Goal: Use online tool/utility: Utilize a website feature to perform a specific function

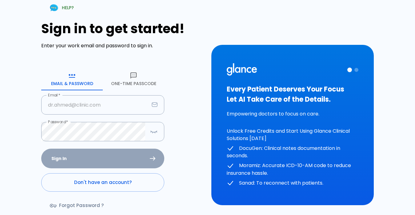
type input "[EMAIL_ADDRESS][DOMAIN_NAME]"
click at [56, 157] on div "Sign In Don't have an account? Forgot Password ?" at bounding box center [102, 184] width 123 height 71
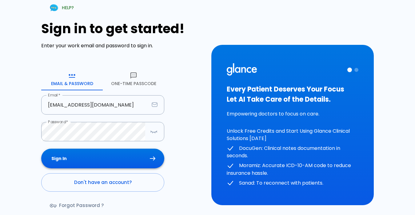
click at [154, 158] on icon "submit" at bounding box center [153, 159] width 6 height 4
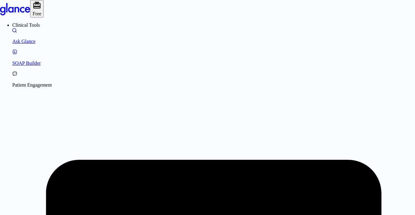
drag, startPoint x: 144, startPoint y: 62, endPoint x: 123, endPoint y: 80, distance: 28.4
type textarea "A"
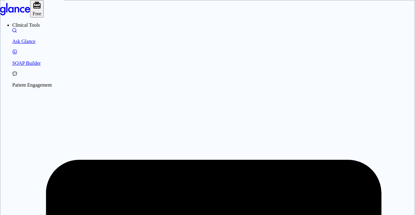
type textarea "[MEDICAL_DATA] , dyspnea , cough brassy in nature. and insidious onsets of skul…"
drag, startPoint x: 268, startPoint y: 74, endPoint x: 122, endPoint y: 74, distance: 146.2
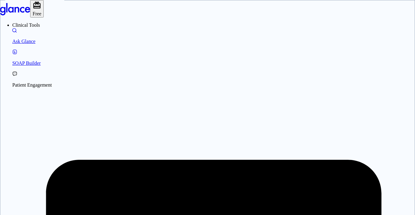
type textarea "insidious onsets of skull temporal area swelling and no history of trauma and r…"
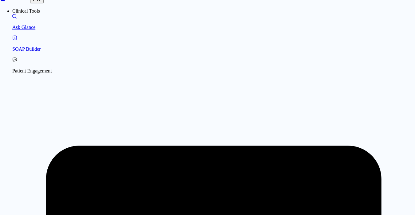
scroll to position [15, 0]
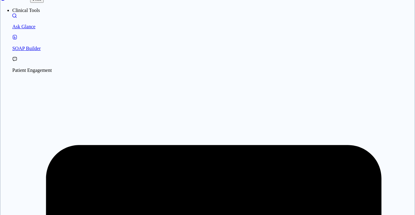
drag, startPoint x: 269, startPoint y: 154, endPoint x: 134, endPoint y: 152, distance: 135.5
type textarea "insidious onsets of skull temporal area swelling and no history of trauma and r…"
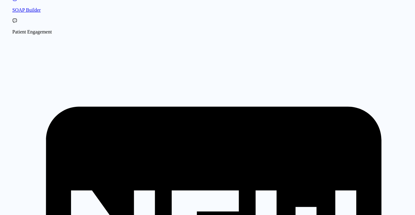
scroll to position [0, 0]
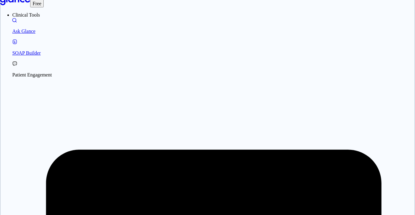
scroll to position [16, 0]
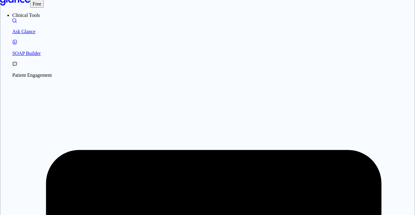
scroll to position [15, 0]
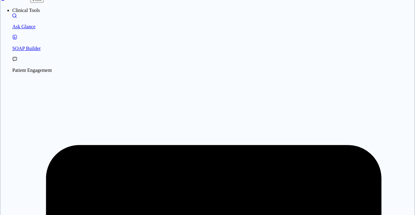
drag, startPoint x: 236, startPoint y: 144, endPoint x: 150, endPoint y: 160, distance: 87.7
paste textarea "[MEDICAL_DATA] , dyspnea , cough brassy in nature. and insidious onsets of skul…"
drag, startPoint x: 268, startPoint y: 155, endPoint x: 138, endPoint y: 159, distance: 130.9
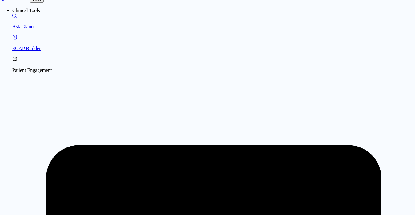
type textarea "insidious onsets of skull temporal area swelling and no history of trauma and r…"
